Goal: Information Seeking & Learning: Compare options

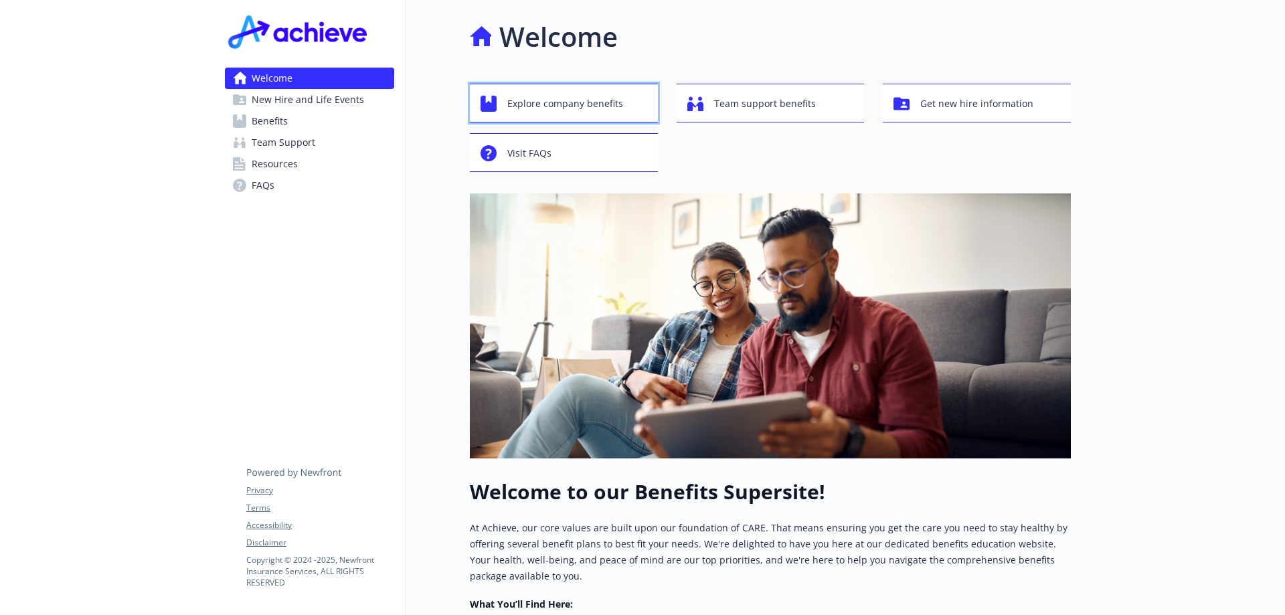
click at [515, 108] on span "Explore company benefits" at bounding box center [565, 103] width 116 height 25
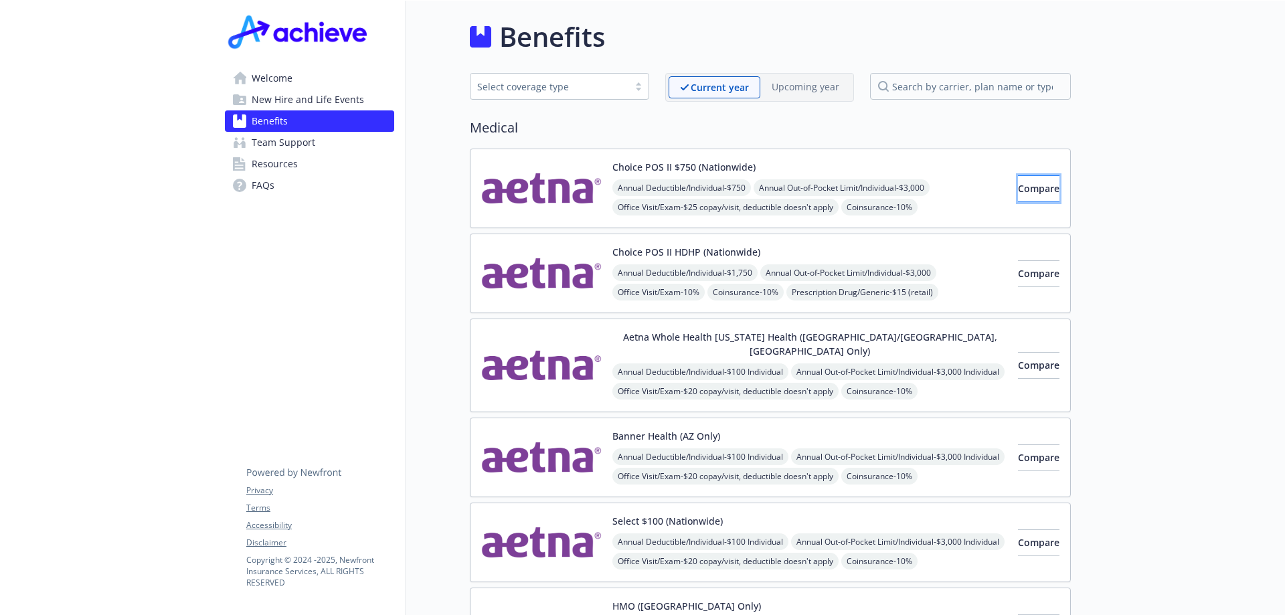
click at [1032, 191] on span "Compare" at bounding box center [1039, 188] width 42 height 13
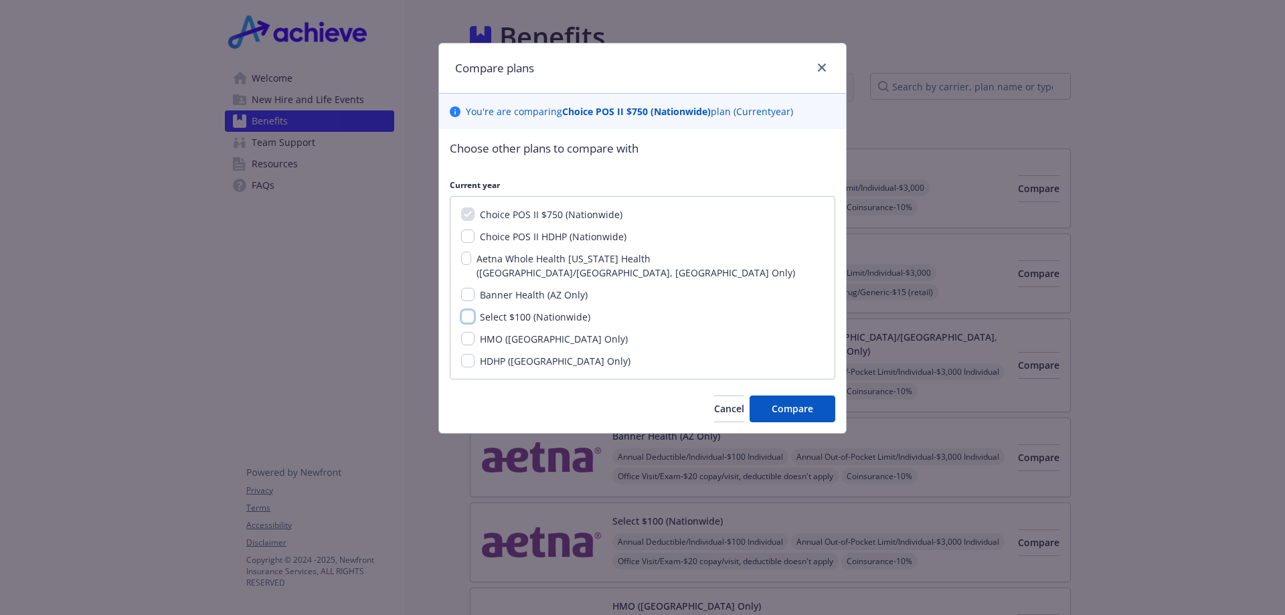
click at [464, 310] on input "Select $100 (Nationwide)" at bounding box center [467, 316] width 13 height 13
checkbox input "true"
click at [769, 396] on button "Compare" at bounding box center [793, 409] width 86 height 27
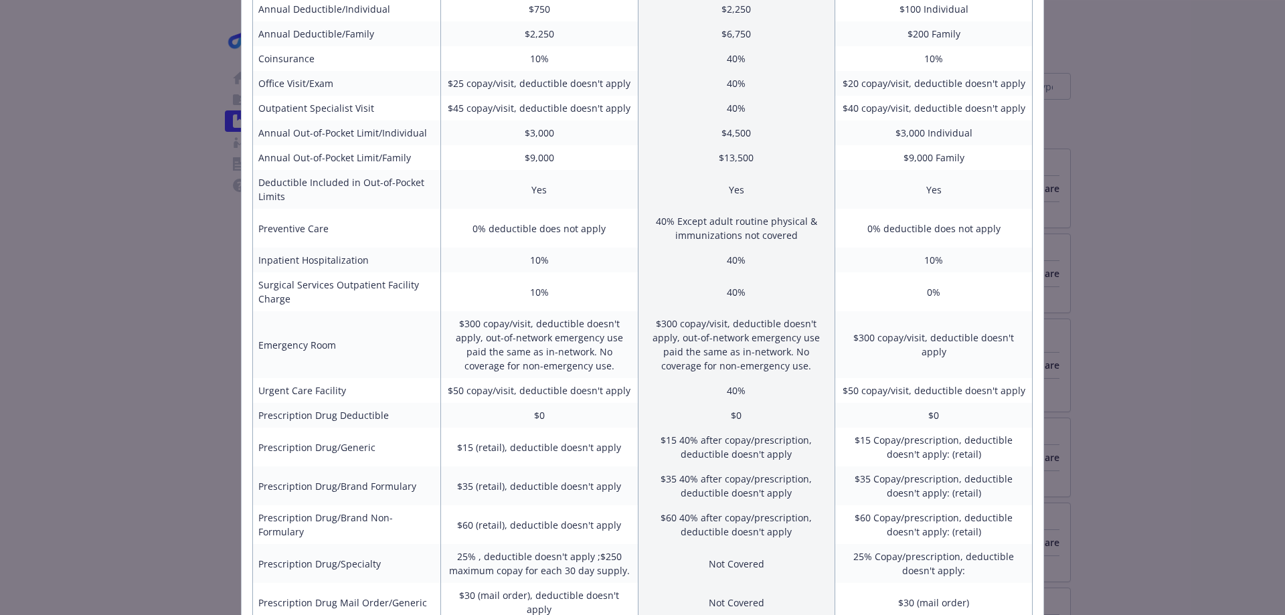
scroll to position [335, 0]
